Goal: Information Seeking & Learning: Compare options

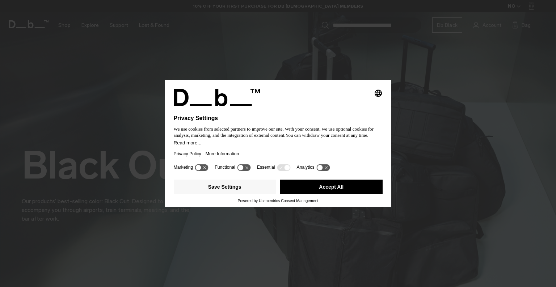
click at [342, 189] on button "Accept All" at bounding box center [331, 186] width 103 height 14
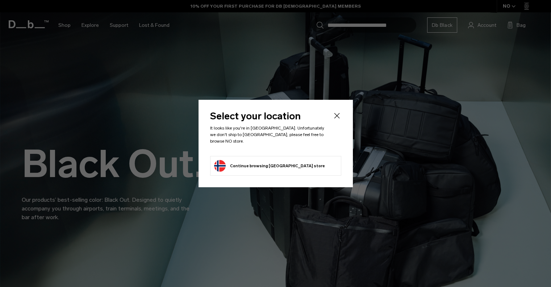
click at [338, 116] on icon "Close" at bounding box center [337, 115] width 9 height 9
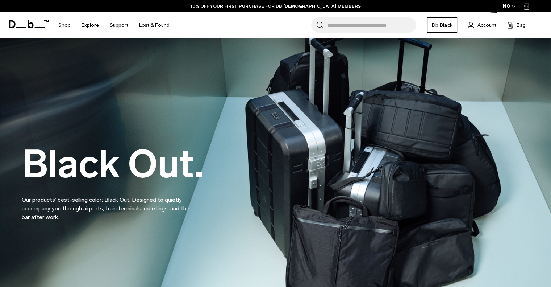
click at [512, 7] on icon "button" at bounding box center [513, 6] width 4 height 3
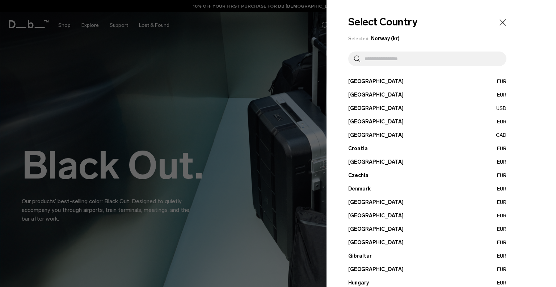
click at [394, 60] on input "text" at bounding box center [430, 58] width 141 height 14
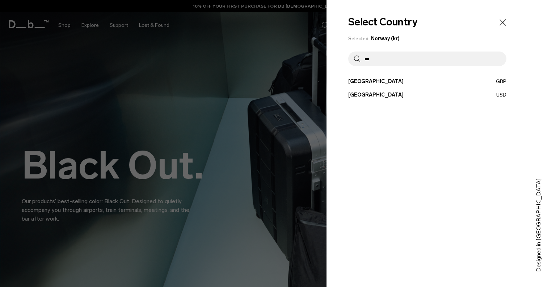
type input "***"
click at [369, 96] on button "United States USD" at bounding box center [427, 95] width 158 height 8
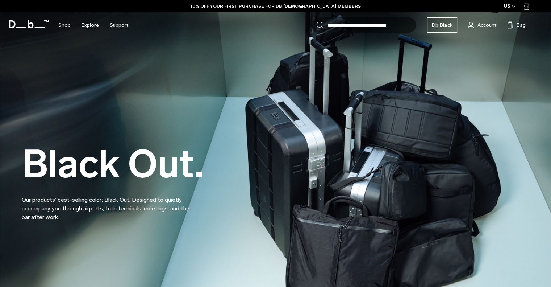
click at [355, 159] on div "Black Out. Our products’ best-selling color: Black Out. Designed to quietly acc…" at bounding box center [275, 165] width 507 height 156
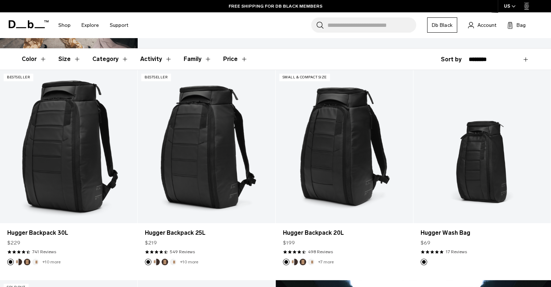
scroll to position [125, 0]
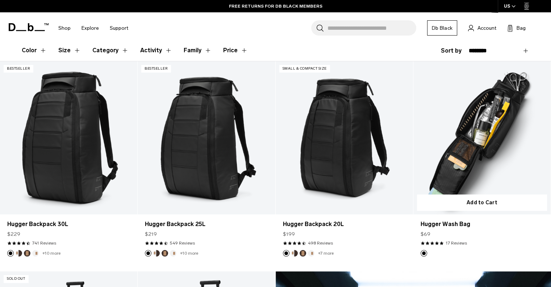
click at [483, 114] on link "Hugger Wash Bag" at bounding box center [481, 137] width 137 height 153
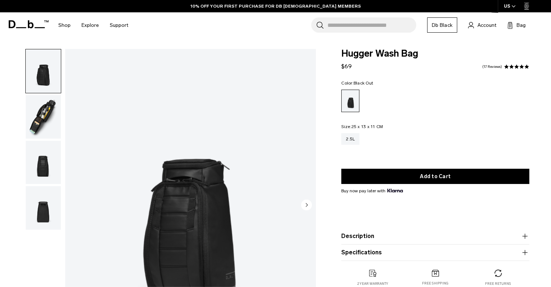
click at [47, 157] on img "button" at bounding box center [43, 162] width 35 height 43
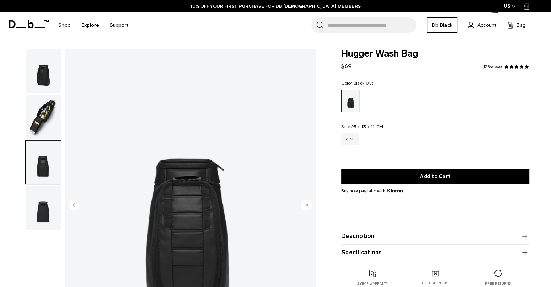
click at [52, 205] on img "button" at bounding box center [43, 207] width 35 height 43
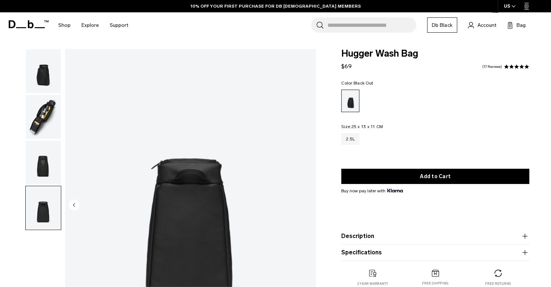
click at [51, 68] on img "button" at bounding box center [43, 70] width 35 height 43
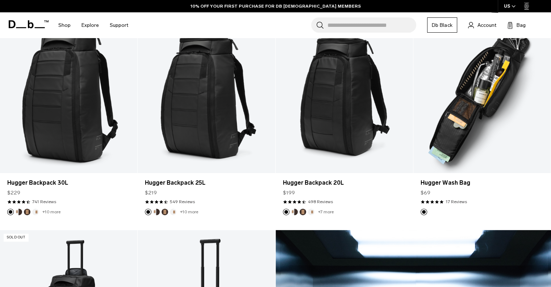
click at [490, 122] on link "Hugger Wash Bag" at bounding box center [481, 96] width 137 height 153
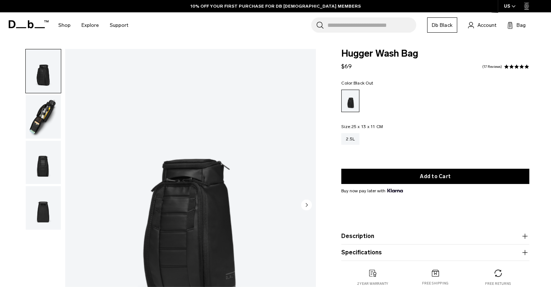
click at [43, 116] on img "button" at bounding box center [43, 116] width 35 height 43
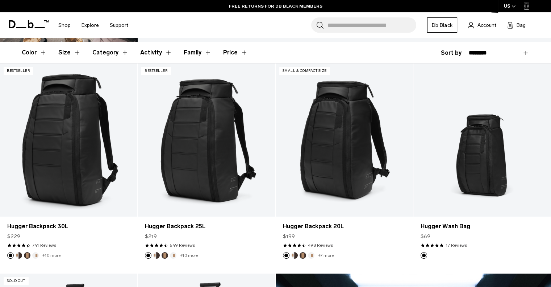
scroll to position [98, 0]
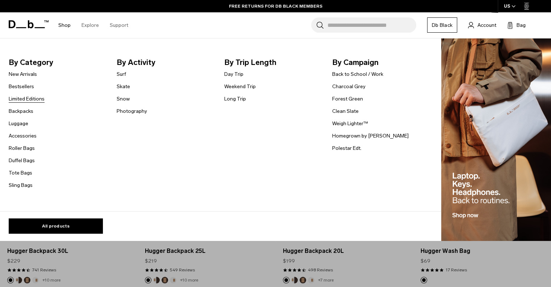
click at [25, 100] on link "Limited Editions" at bounding box center [27, 99] width 36 height 8
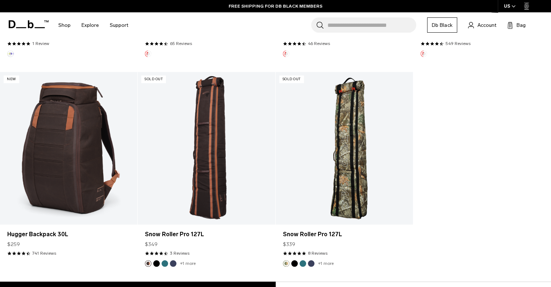
scroll to position [533, 0]
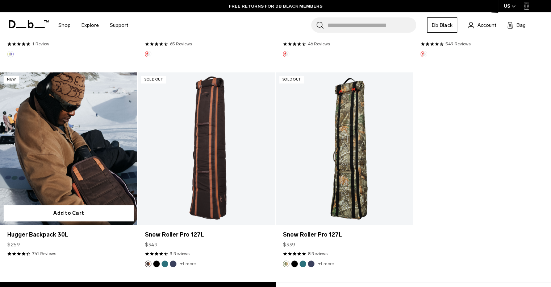
click at [82, 124] on link "Hugger Backpack 30L" at bounding box center [68, 148] width 137 height 153
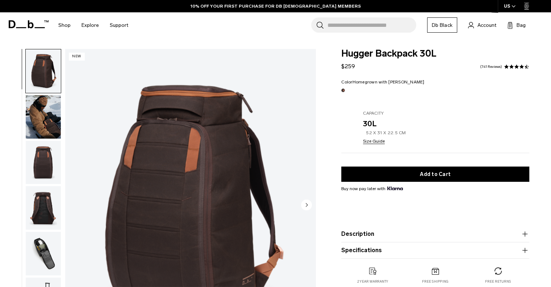
click at [42, 157] on img "button" at bounding box center [43, 162] width 35 height 43
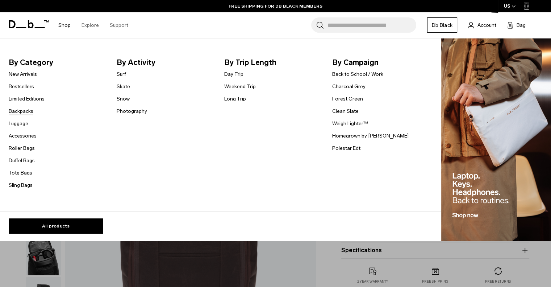
click at [25, 112] on link "Backpacks" at bounding box center [21, 111] width 25 height 8
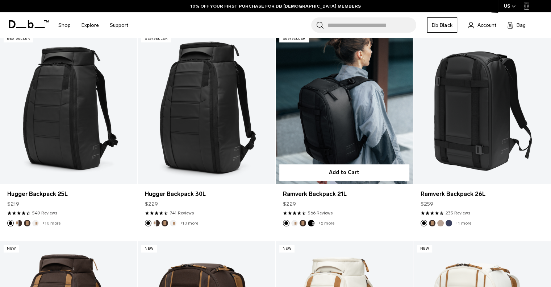
scroll to position [161, 0]
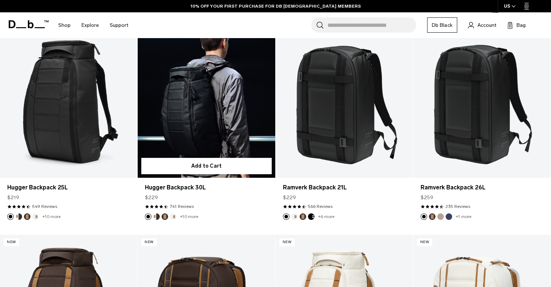
click at [159, 217] on button "Cappuccino" at bounding box center [156, 216] width 7 height 7
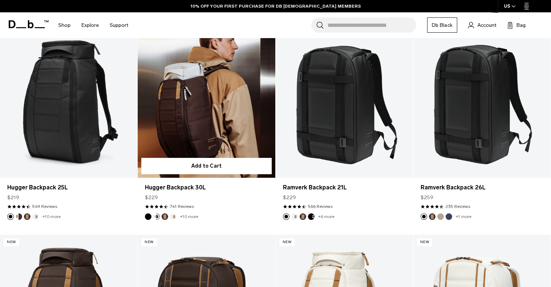
click at [166, 216] on button "Espresso" at bounding box center [165, 216] width 7 height 7
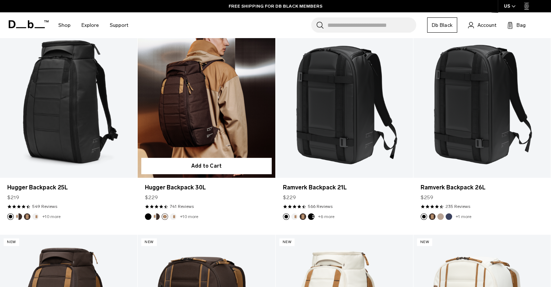
click at [175, 216] on button "Oatmilk" at bounding box center [173, 216] width 7 height 7
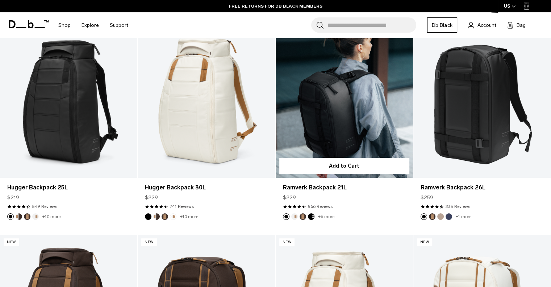
click at [296, 215] on button "Oatmilk" at bounding box center [294, 216] width 7 height 7
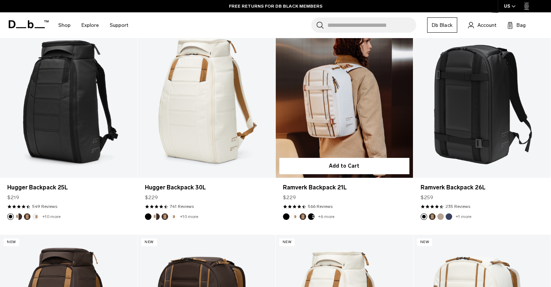
click at [304, 216] on button "Espresso" at bounding box center [303, 216] width 7 height 7
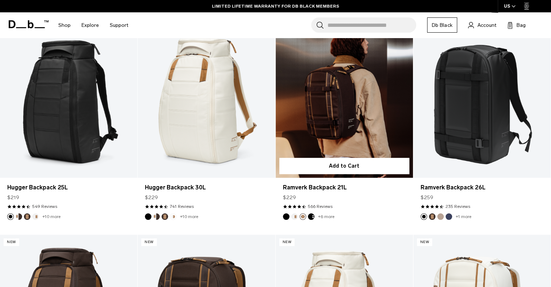
click at [312, 217] on button "Charcoal Grey" at bounding box center [311, 216] width 7 height 7
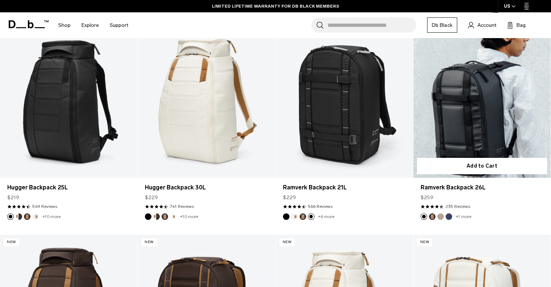
click at [433, 215] on button "Espresso" at bounding box center [432, 216] width 7 height 7
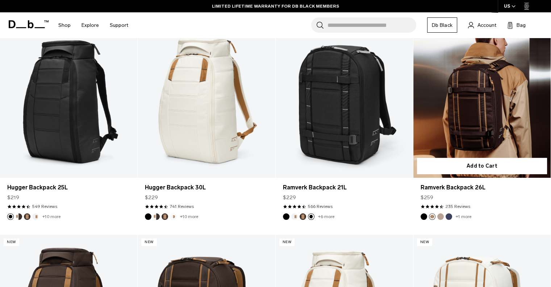
click at [443, 217] on img "Fogbow Beige" at bounding box center [441, 216] width 8 height 8
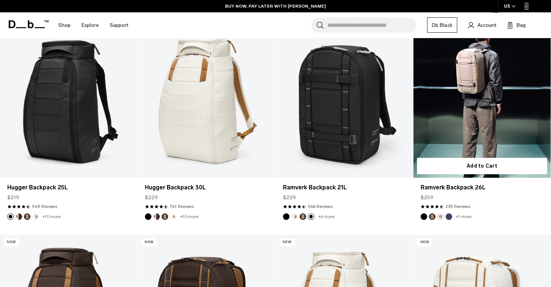
click at [433, 215] on button "Espresso" at bounding box center [432, 216] width 7 height 7
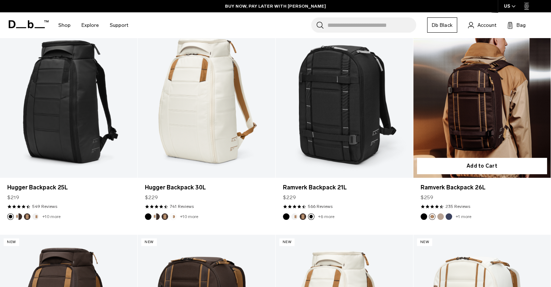
click at [451, 122] on link "Ramverk Backpack 26L Espresso" at bounding box center [481, 101] width 137 height 153
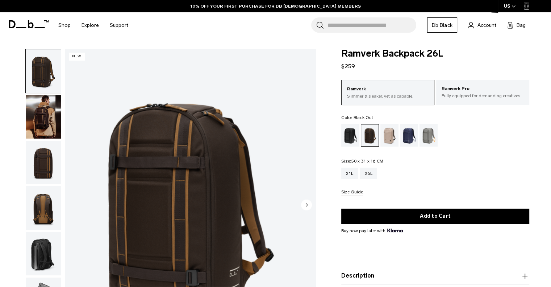
click at [349, 130] on div "Black Out" at bounding box center [350, 135] width 18 height 22
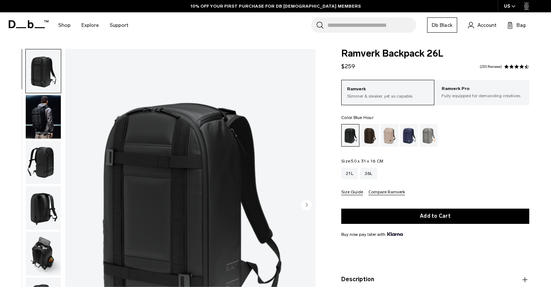
click at [413, 134] on div "Blue Hour" at bounding box center [409, 135] width 18 height 22
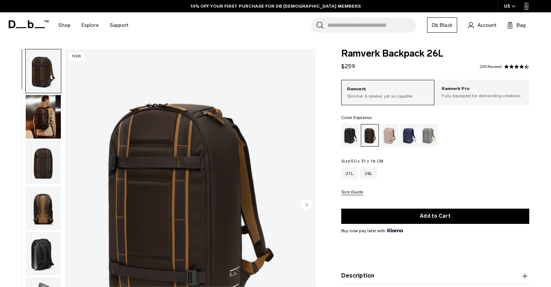
click at [45, 208] on img "button" at bounding box center [43, 207] width 35 height 43
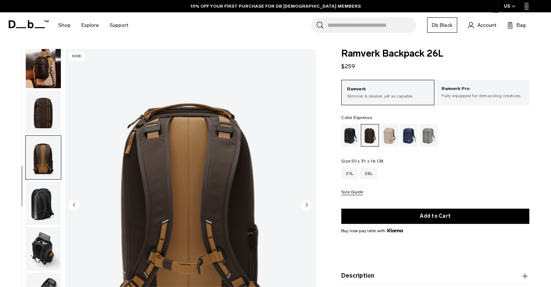
click at [42, 79] on img "button" at bounding box center [43, 66] width 35 height 43
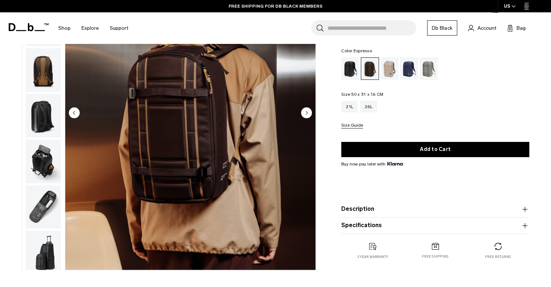
scroll to position [92, 0]
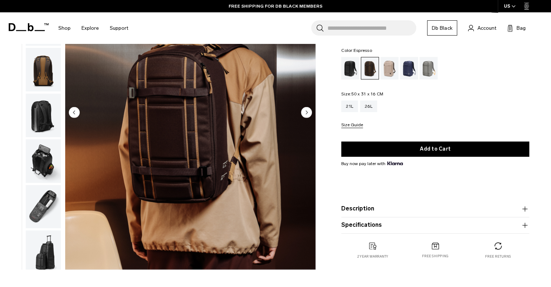
click at [43, 202] on img "button" at bounding box center [43, 206] width 35 height 43
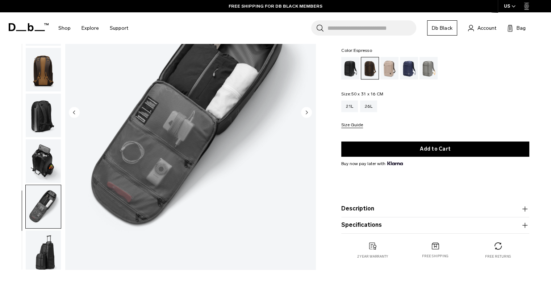
scroll to position [51, 0]
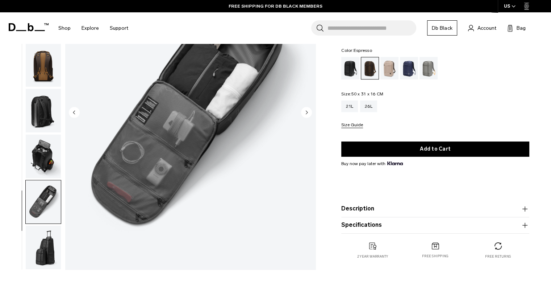
click at [433, 206] on button "Description" at bounding box center [435, 208] width 188 height 9
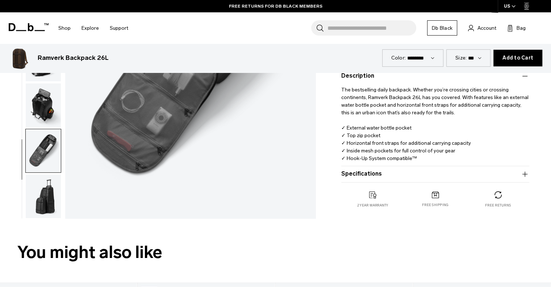
scroll to position [210, 0]
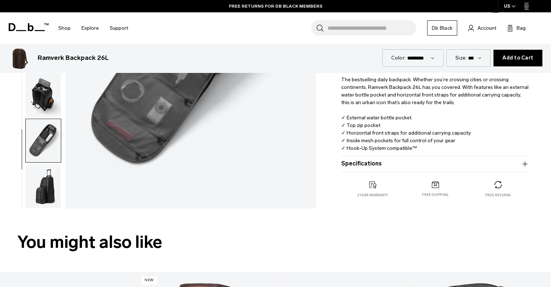
click at [522, 165] on icon "button" at bounding box center [525, 163] width 9 height 9
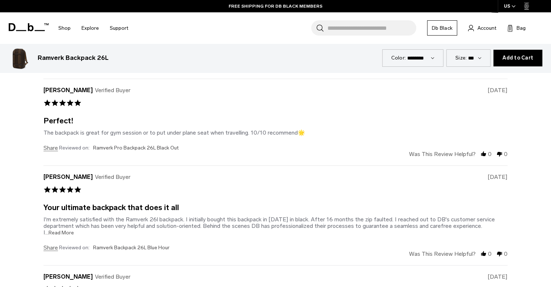
scroll to position [1905, 0]
click at [66, 231] on span "...Read More" at bounding box center [59, 232] width 29 height 6
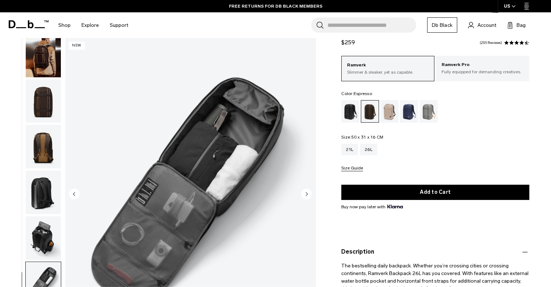
scroll to position [0, 0]
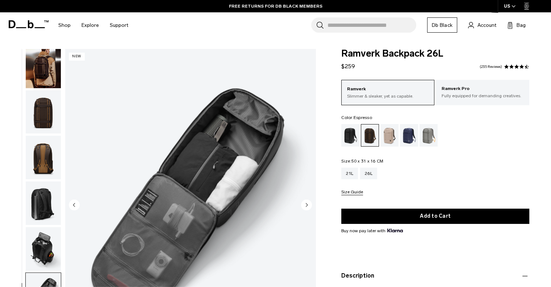
click at [33, 165] on img "button" at bounding box center [43, 156] width 35 height 43
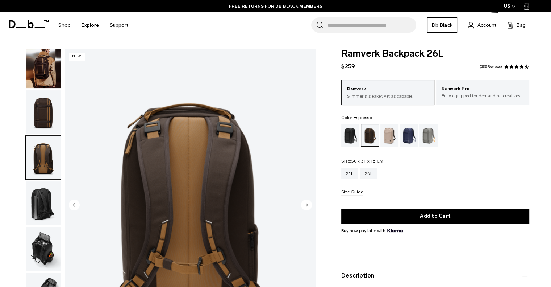
click at [41, 125] on img "button" at bounding box center [43, 111] width 35 height 43
